Goal: Check status: Check status

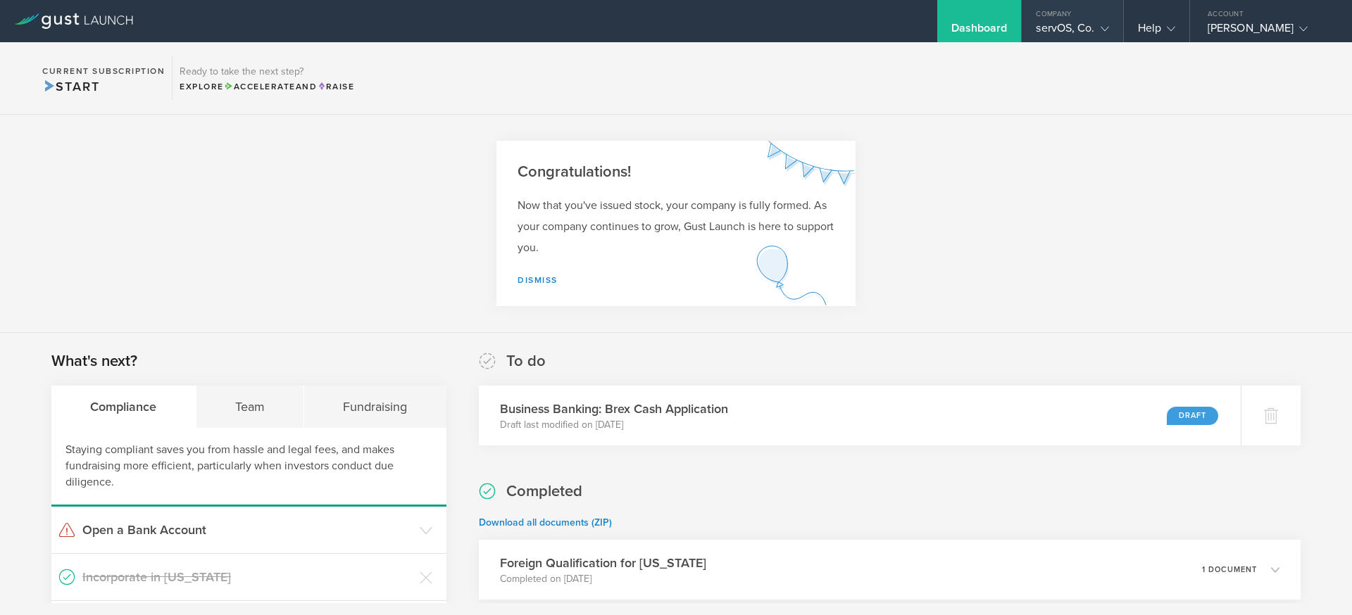
click at [1053, 27] on div "servOS, Co." at bounding box center [1072, 31] width 73 height 21
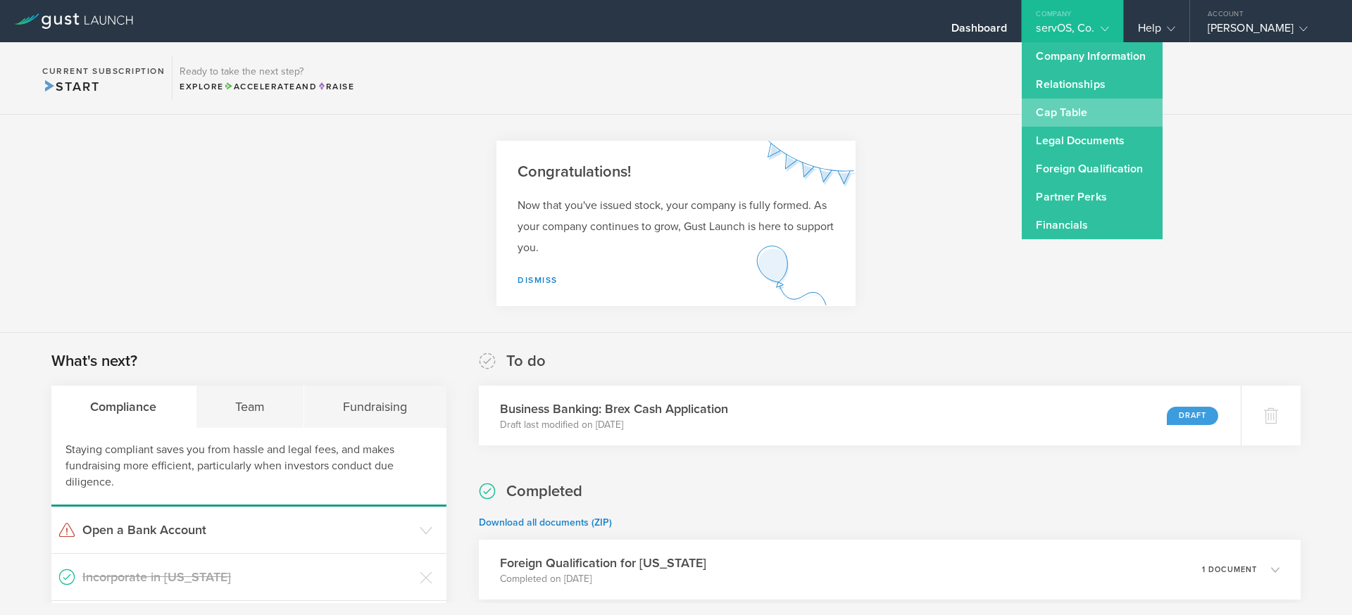
click at [1067, 116] on link "Cap Table" at bounding box center [1092, 113] width 141 height 28
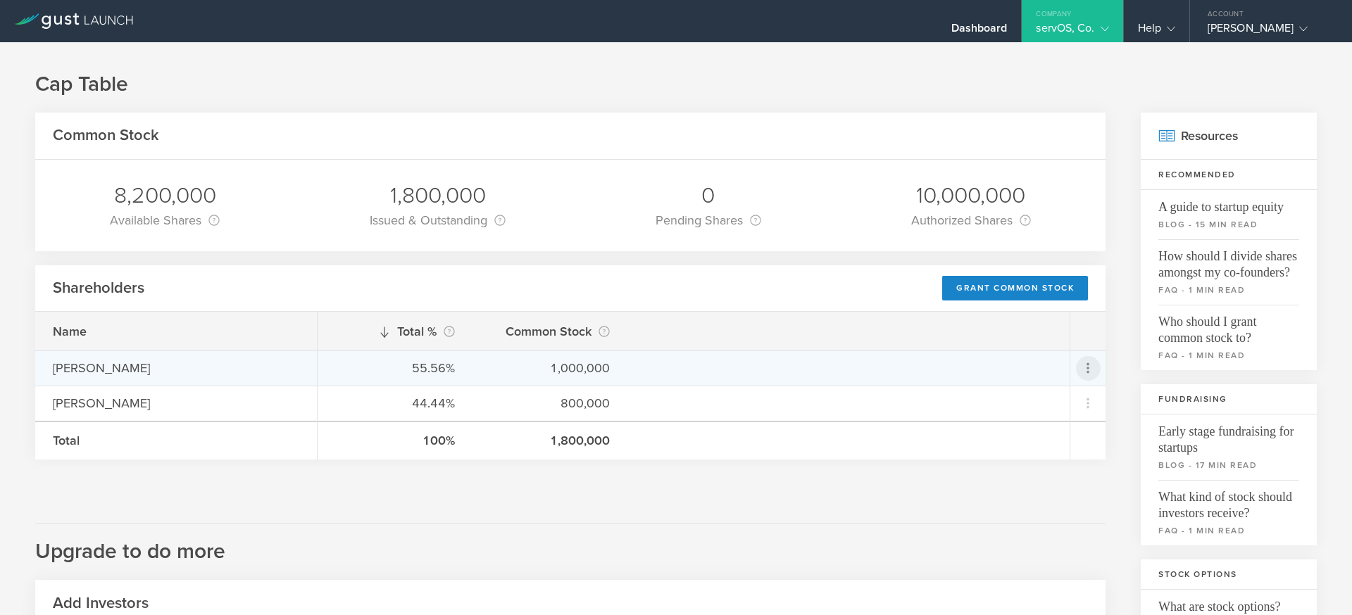
click at [1094, 372] on icon at bounding box center [1088, 368] width 17 height 17
click at [1033, 438] on div "Repurchase stock" at bounding box center [1043, 433] width 107 height 16
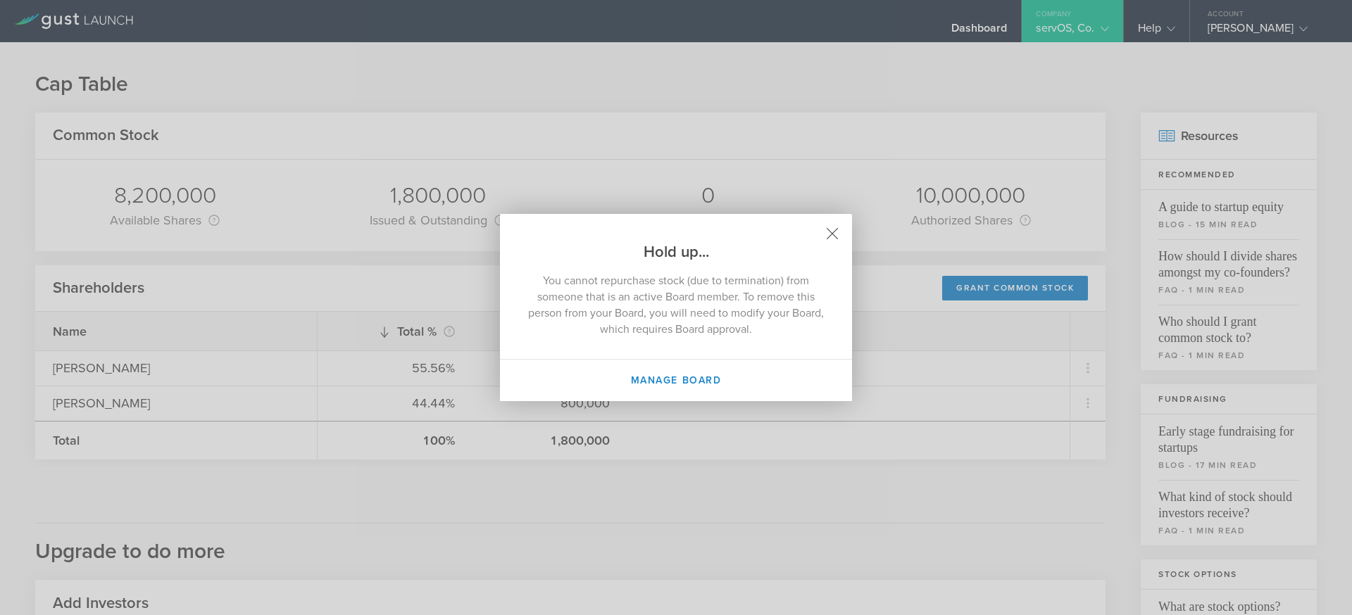
click at [833, 235] on icon at bounding box center [832, 234] width 11 height 11
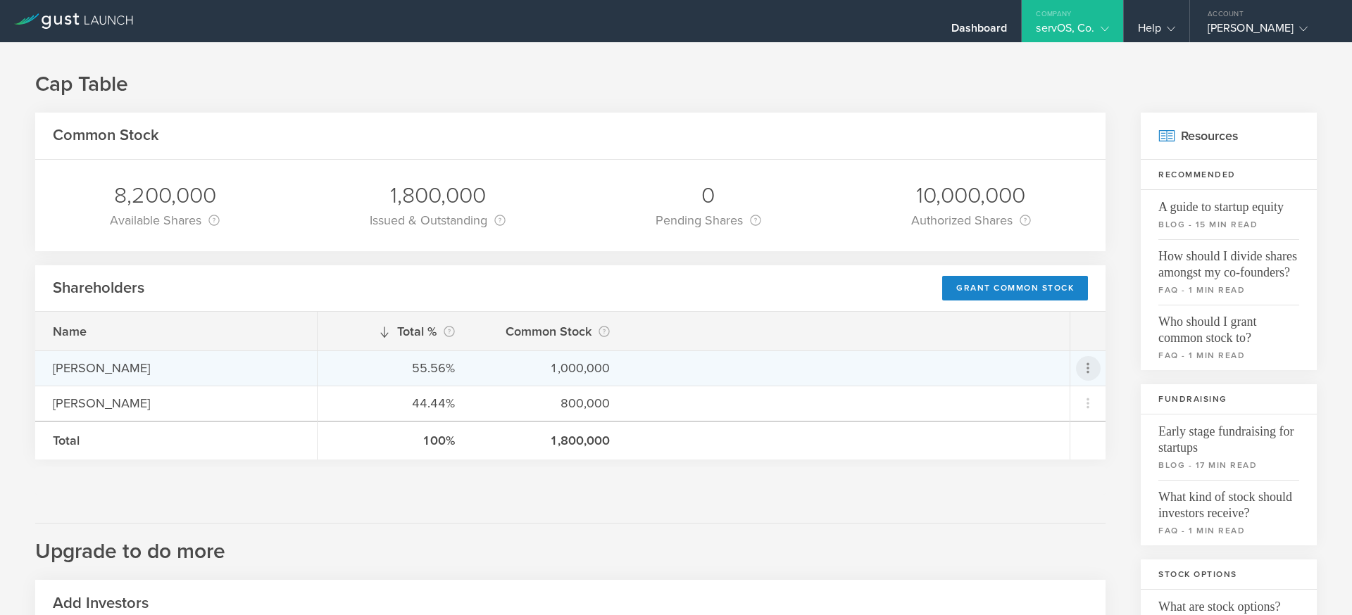
click at [1082, 364] on icon at bounding box center [1088, 368] width 17 height 17
click at [1034, 403] on div "Grant Common Stock" at bounding box center [1043, 405] width 107 height 16
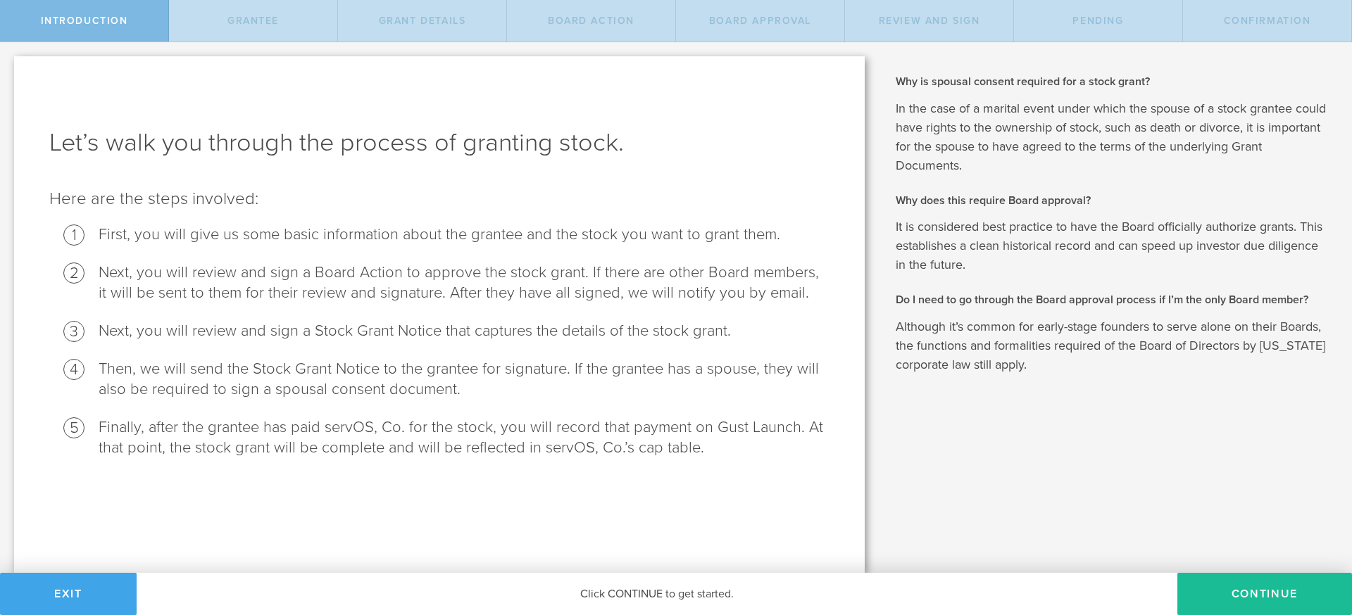
click at [97, 591] on button "Exit" at bounding box center [68, 594] width 137 height 42
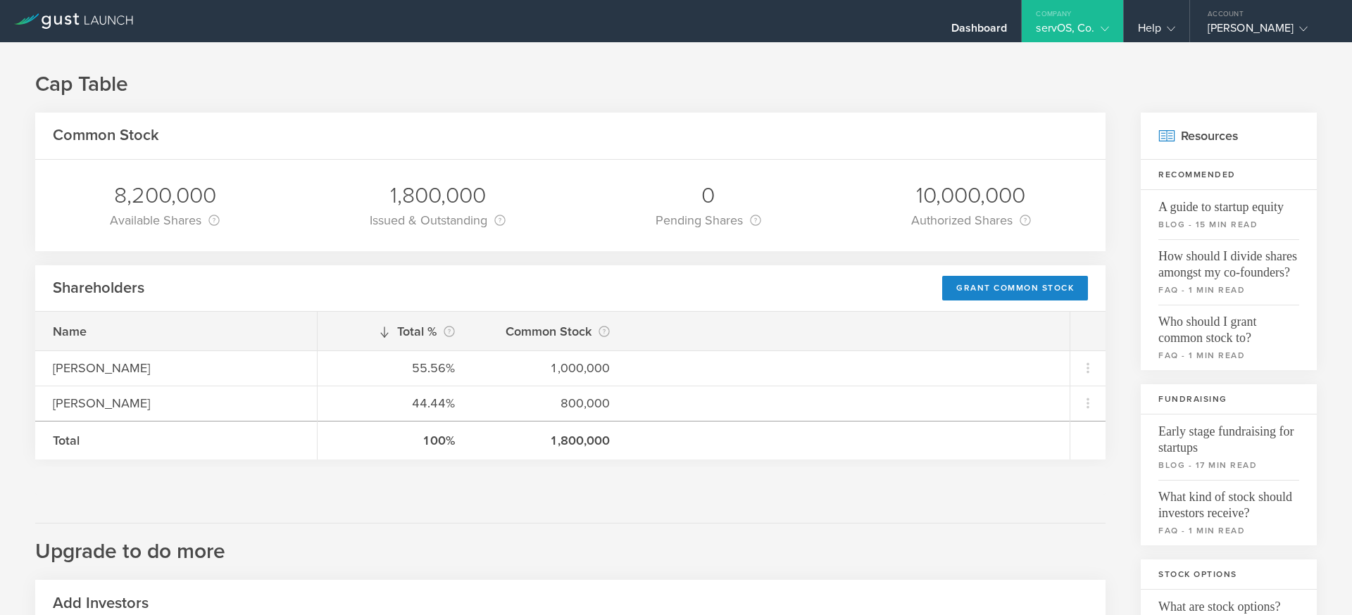
click at [99, 18] on icon at bounding box center [73, 20] width 119 height 15
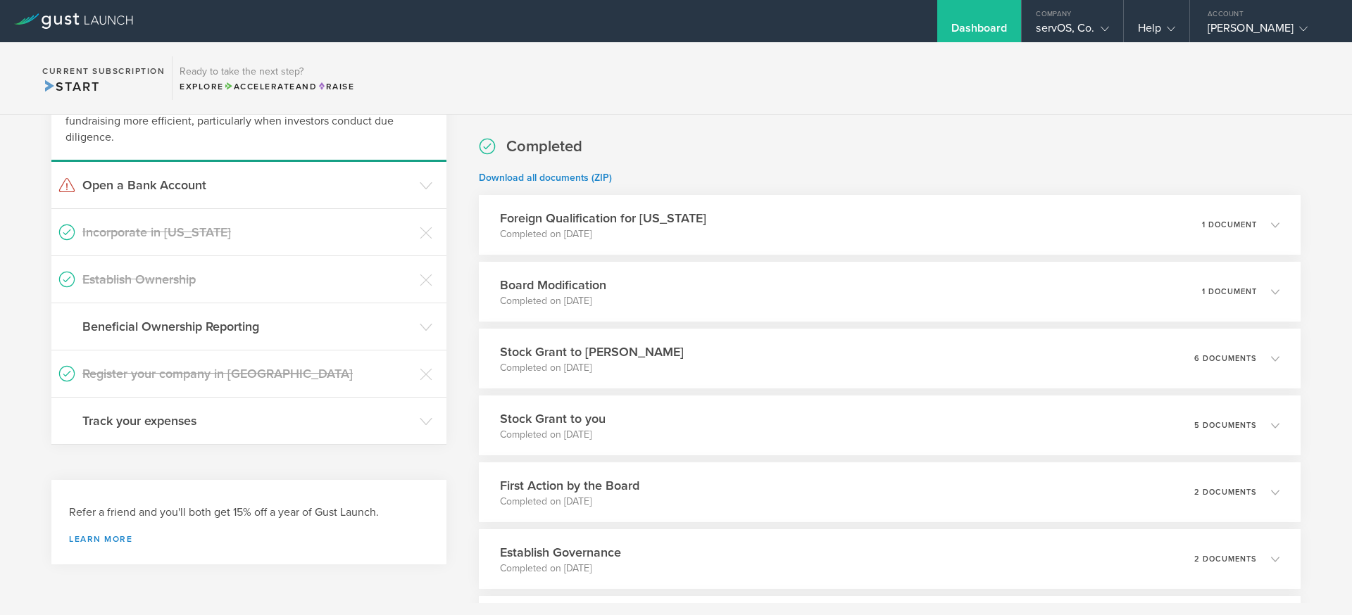
scroll to position [346, 0]
click at [785, 363] on div "Stock Grant to [PERSON_NAME] Completed on [DATE] 6 documents" at bounding box center [889, 357] width 839 height 61
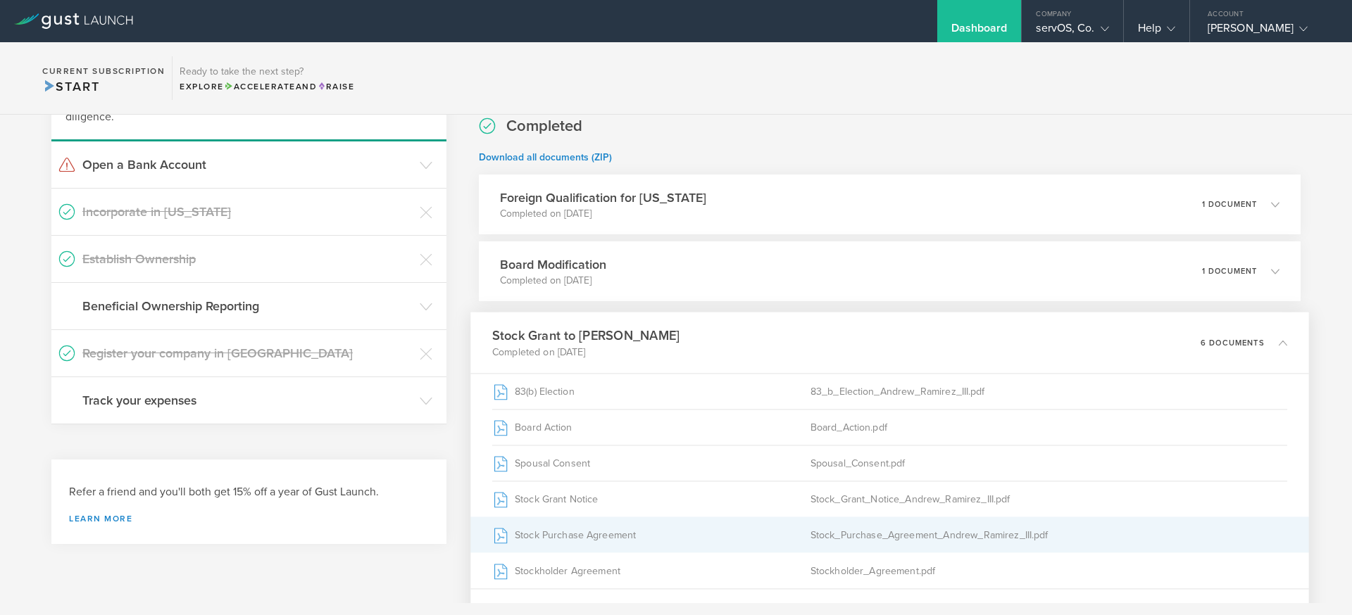
scroll to position [363, 0]
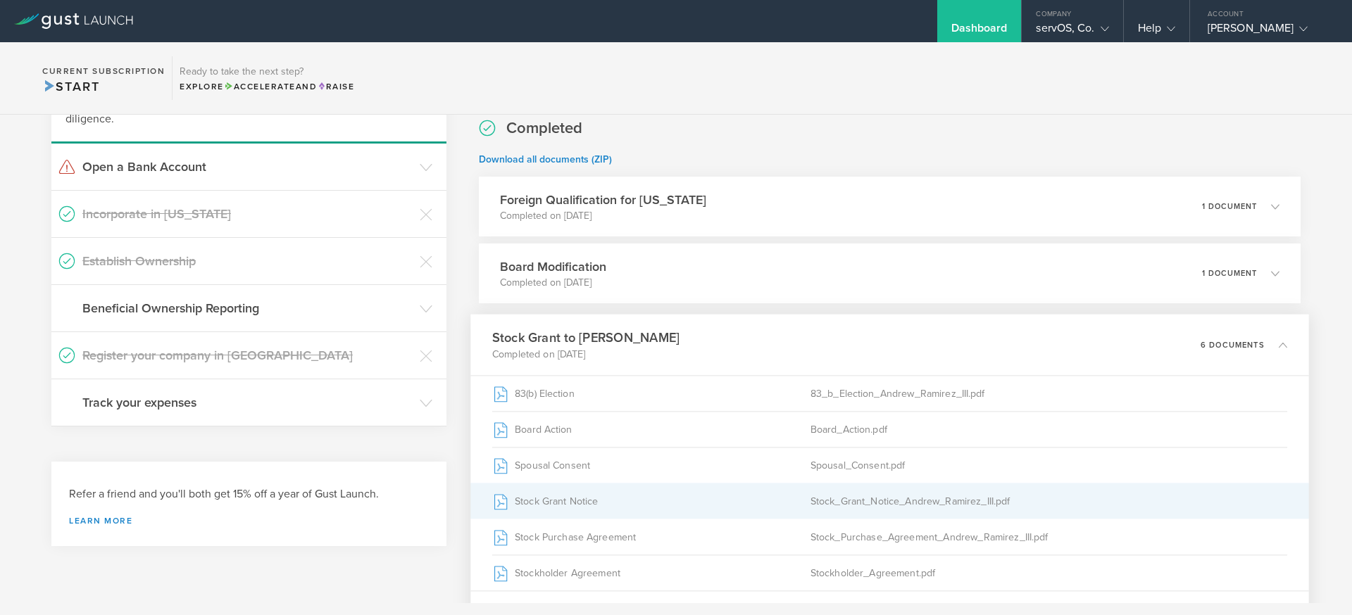
click at [561, 509] on div "Stock Grant Notice" at bounding box center [651, 501] width 318 height 35
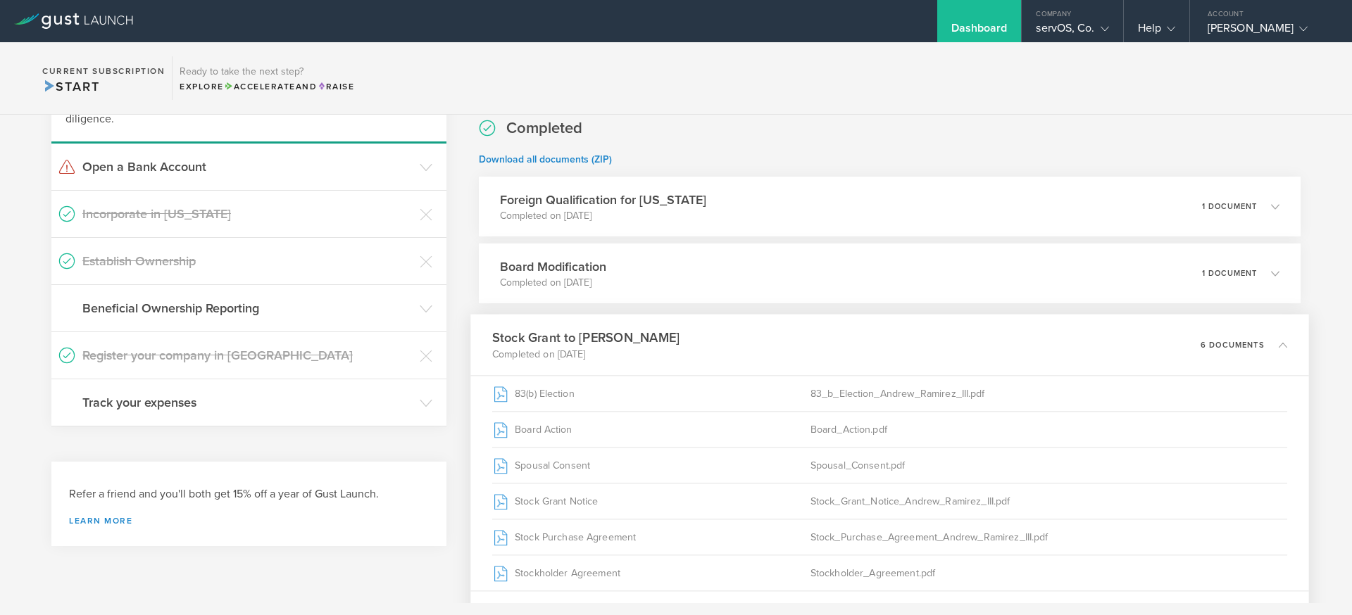
click at [1282, 342] on icon at bounding box center [1283, 345] width 8 height 8
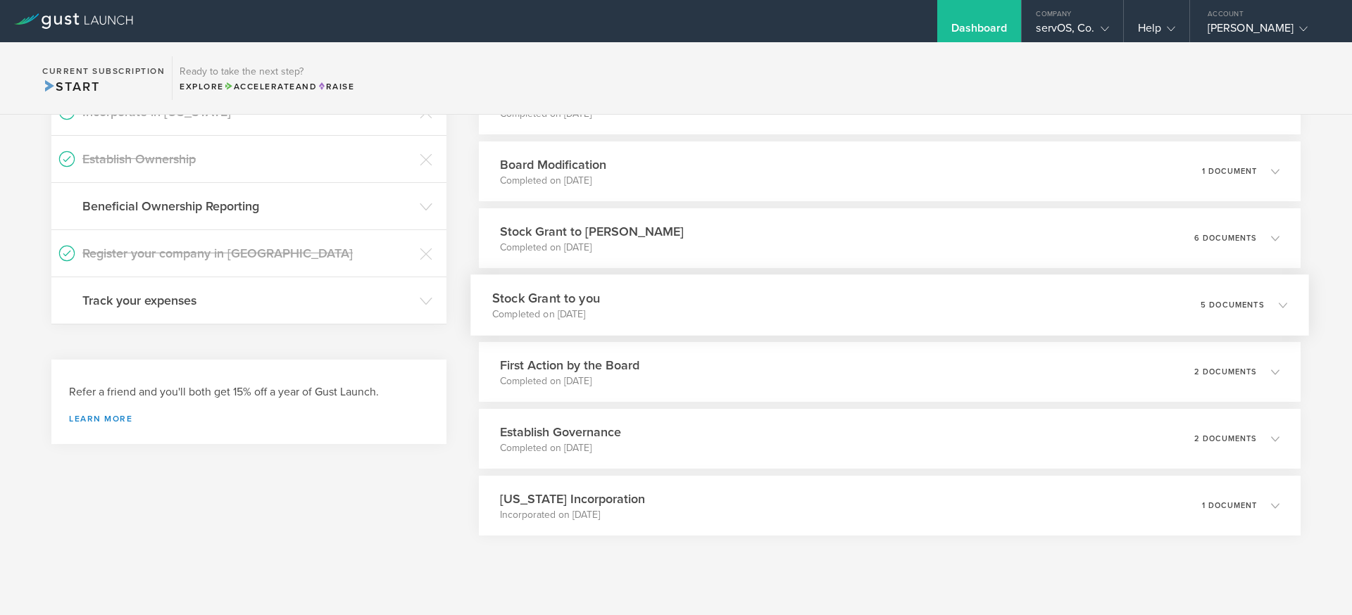
scroll to position [483, 0]
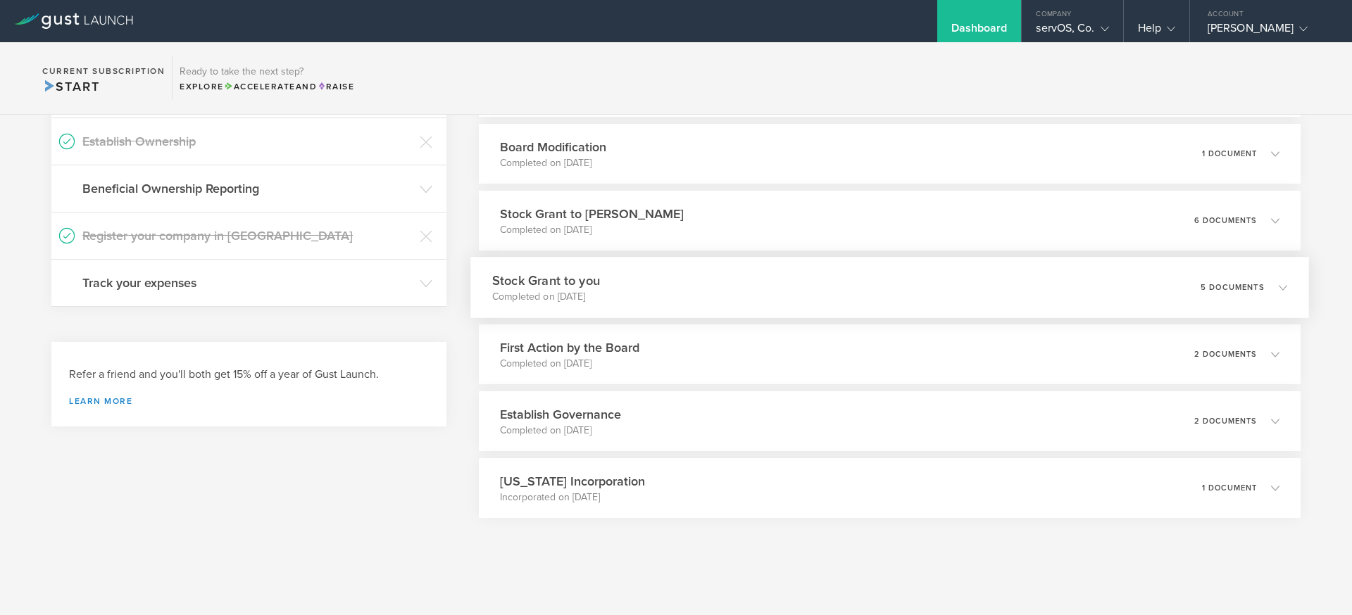
click at [825, 280] on div "Stock Grant to you Completed on [DATE] 5 documents" at bounding box center [889, 287] width 839 height 61
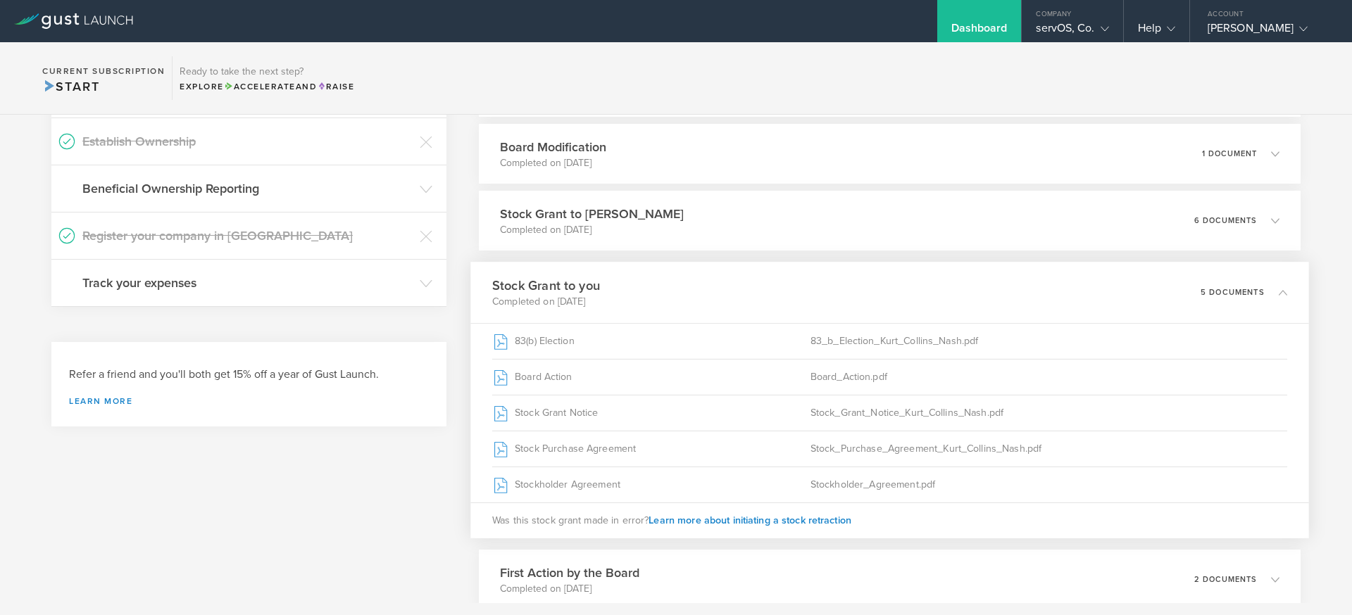
click at [825, 280] on div "Stock Grant to you Completed on [DATE] 5 documents" at bounding box center [889, 292] width 839 height 61
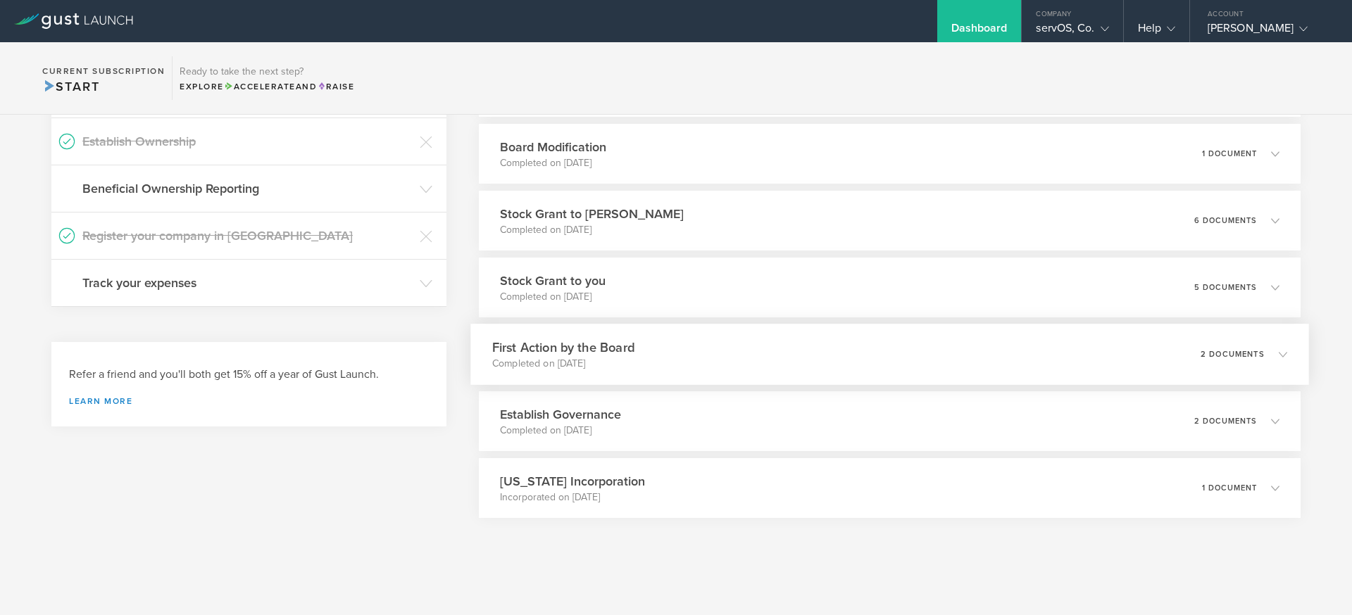
click at [844, 354] on div "First Action by the Board Completed on [DATE] 2 documents" at bounding box center [889, 354] width 839 height 61
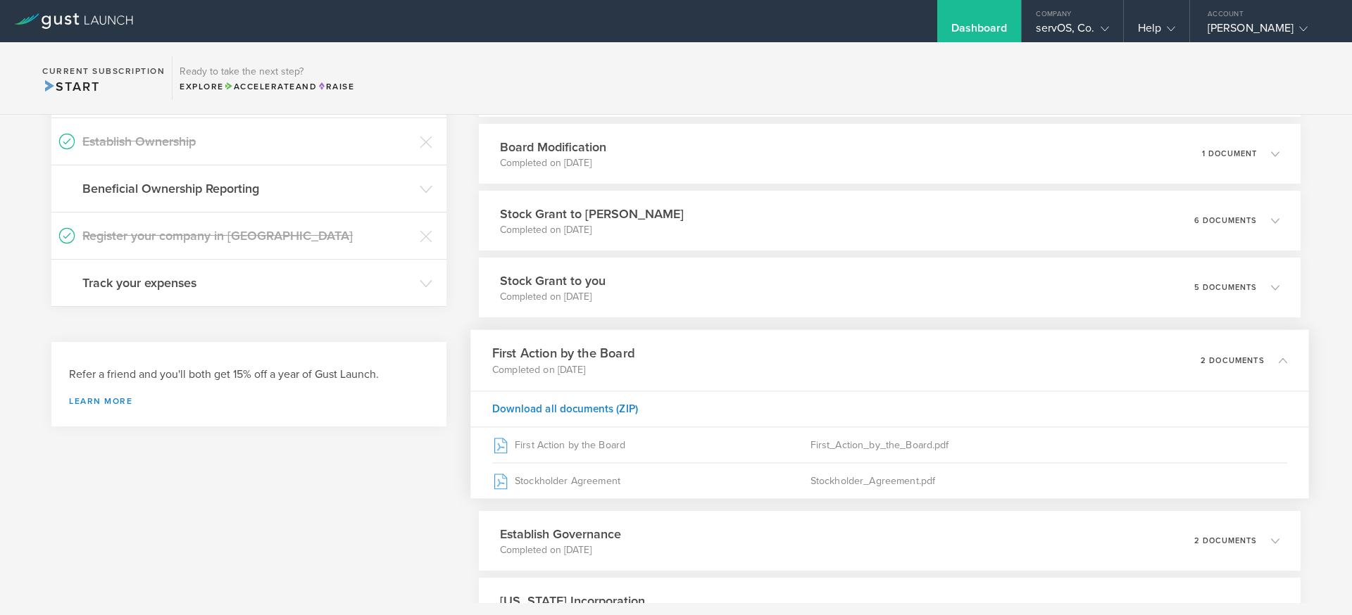
click at [844, 354] on div "First Action by the Board Completed on [DATE] 2 documents" at bounding box center [889, 360] width 839 height 61
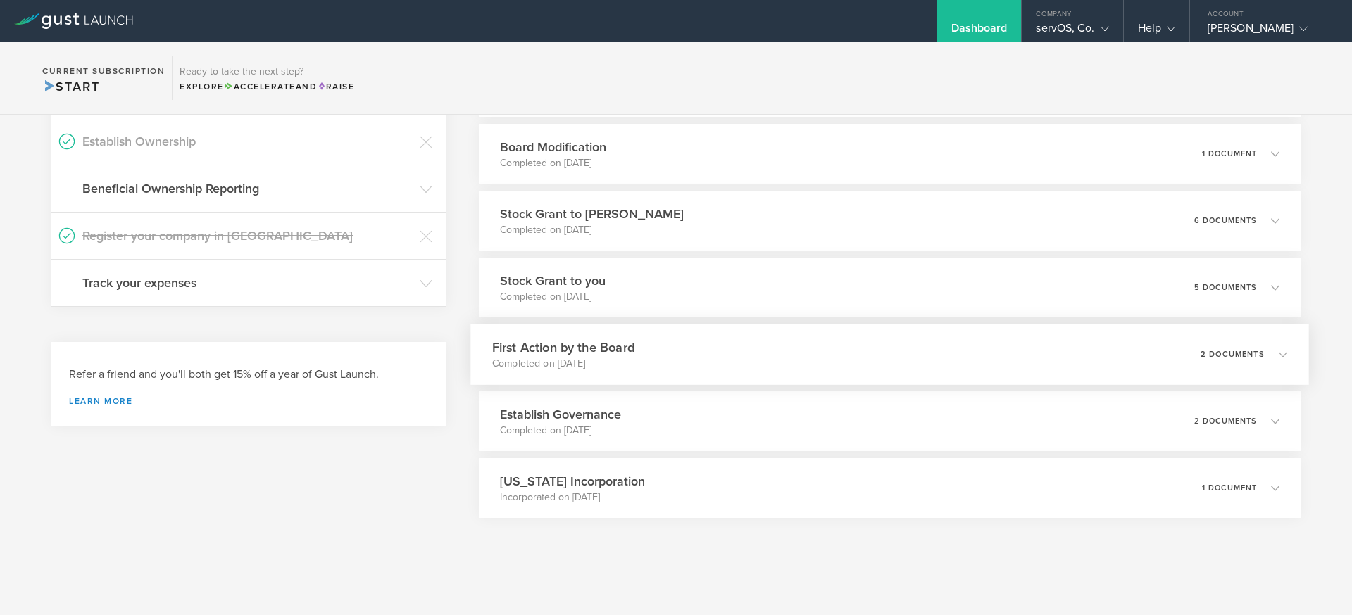
scroll to position [0, 0]
